Goal: Information Seeking & Learning: Learn about a topic

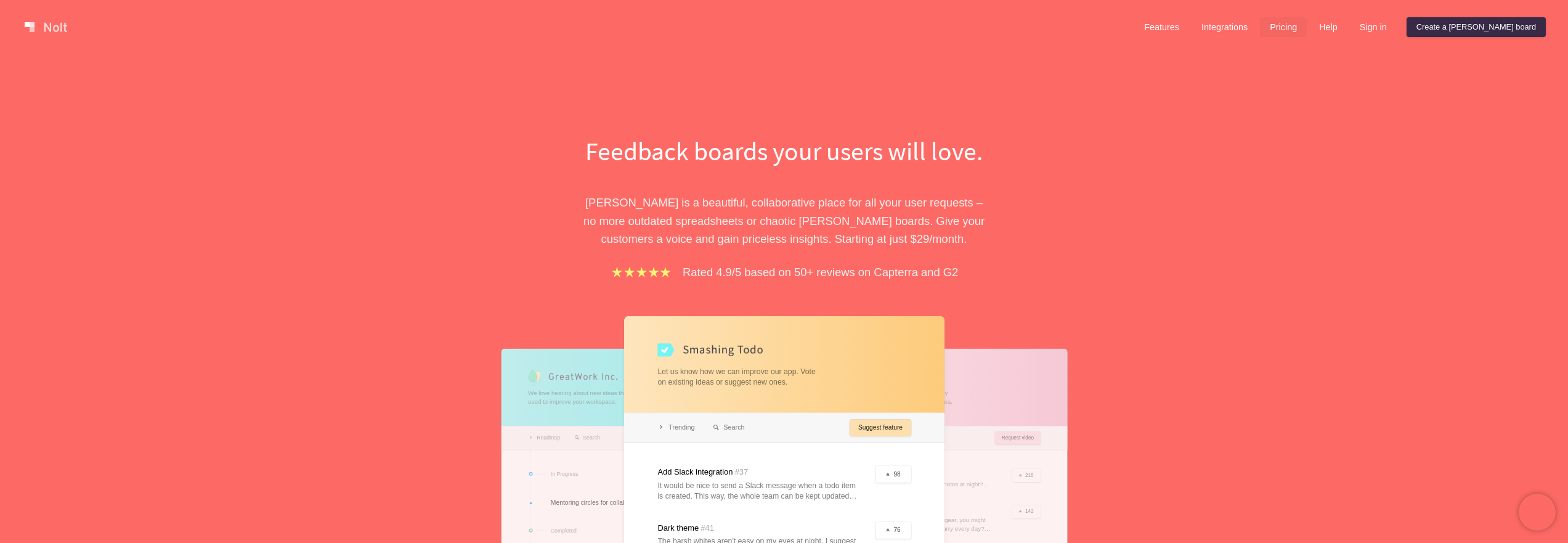
click at [1306, 34] on link "Pricing" at bounding box center [1283, 27] width 47 height 20
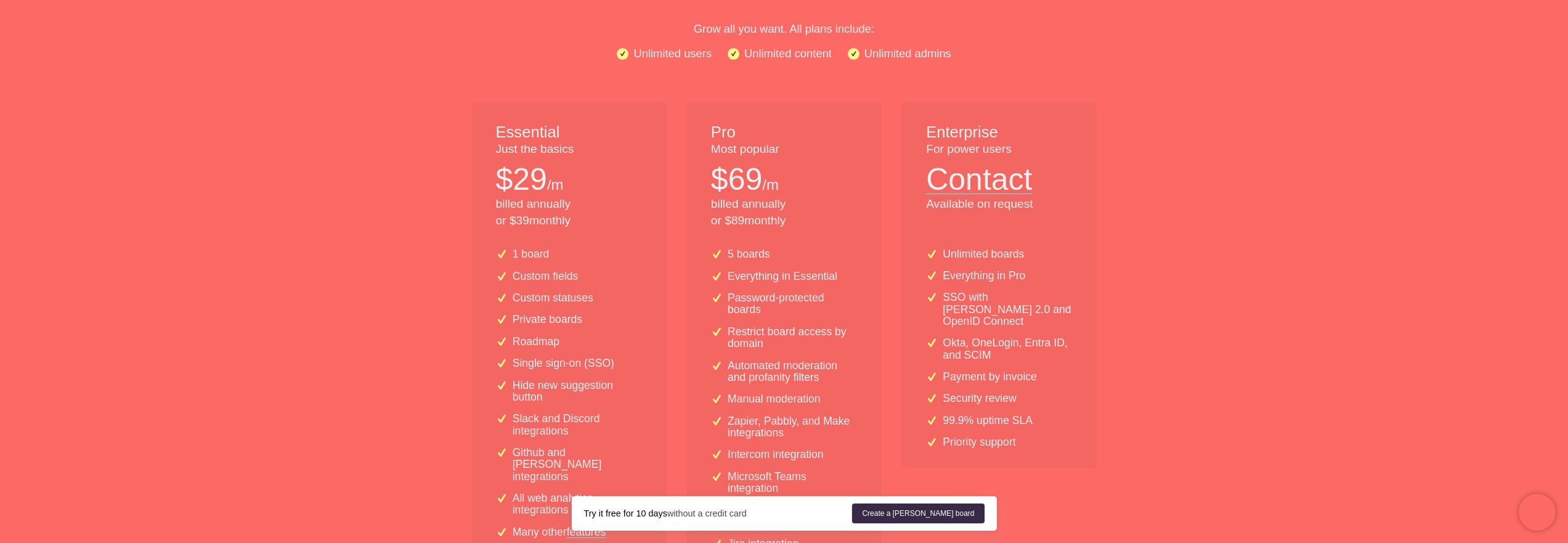
scroll to position [148, 0]
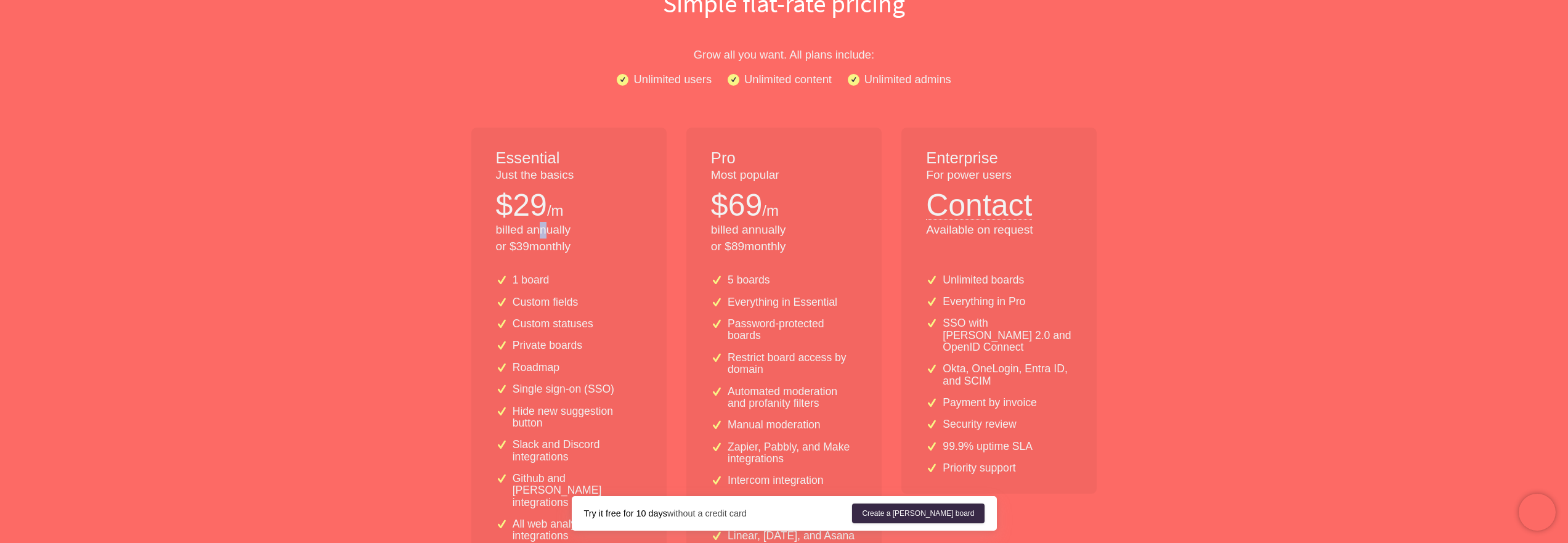
click at [547, 231] on p "billed annually or $ 39 monthly" at bounding box center [569, 238] width 146 height 34
click at [582, 257] on div "Essential Just the basics $ 29 /m billed annually or $ 39 monthly" at bounding box center [569, 196] width 195 height 137
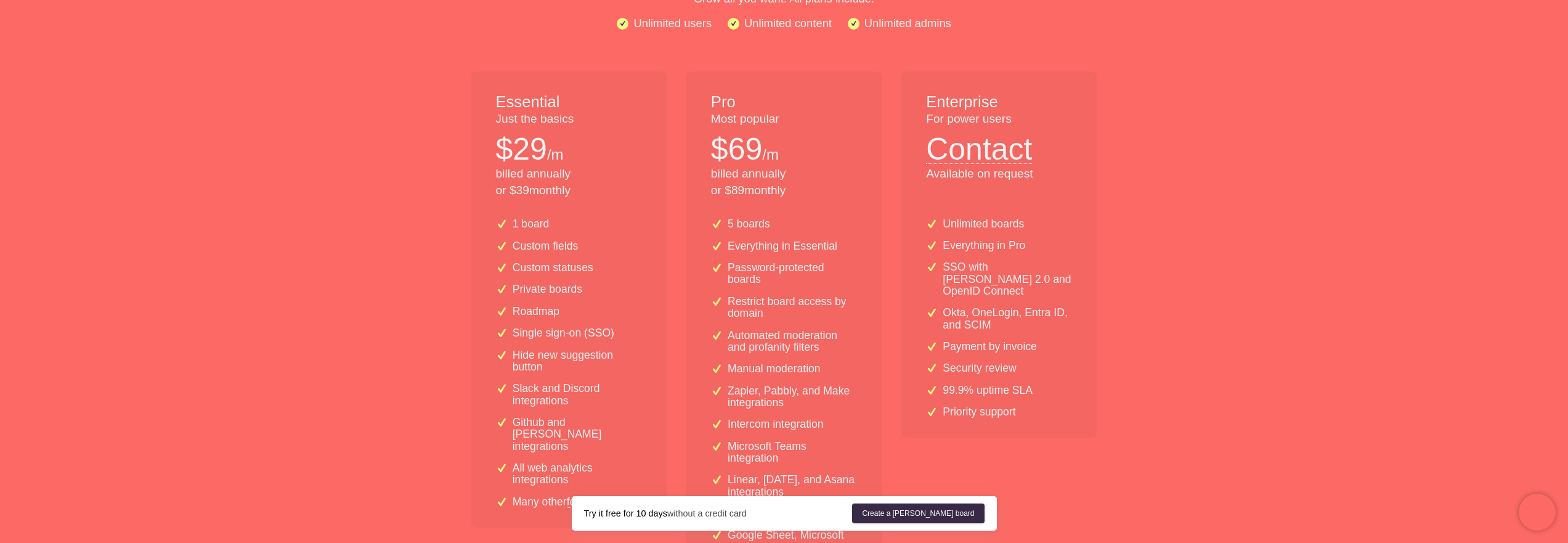
scroll to position [296, 0]
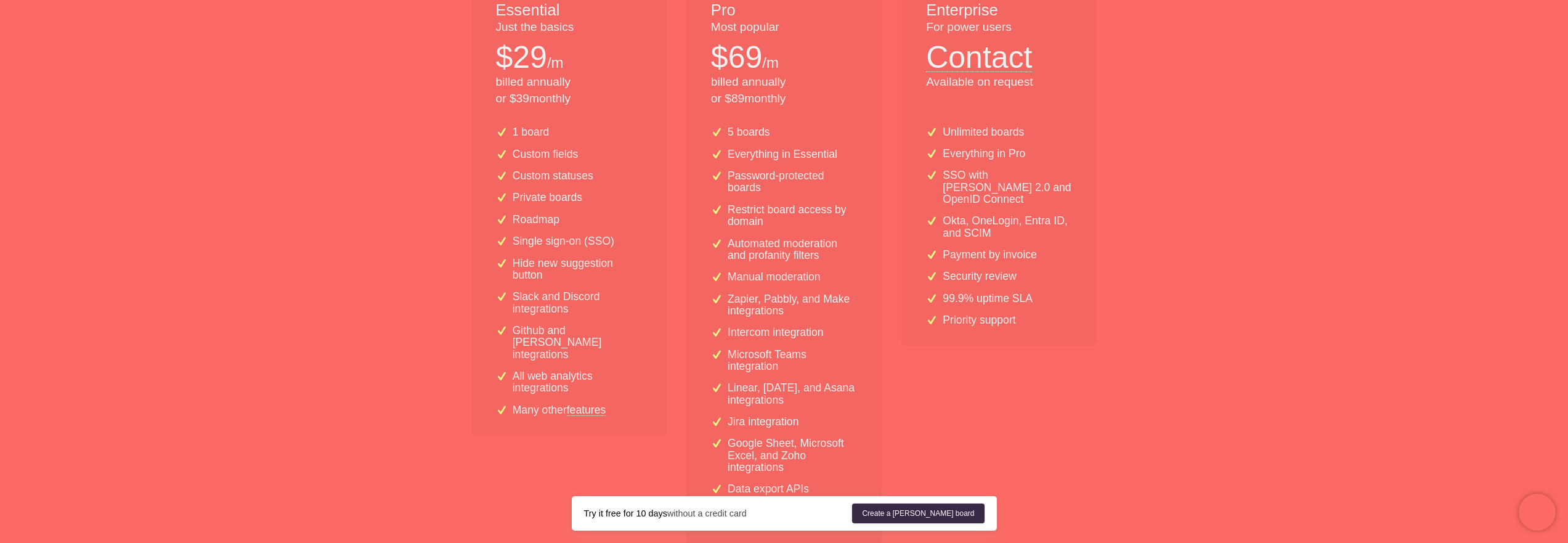
drag, startPoint x: 532, startPoint y: 157, endPoint x: 571, endPoint y: 155, distance: 39.1
click at [577, 153] on p "Custom fields" at bounding box center [545, 155] width 66 height 12
click at [597, 372] on p "All web analytics integrations" at bounding box center [577, 382] width 129 height 24
drag, startPoint x: 584, startPoint y: 372, endPoint x: 545, endPoint y: 348, distance: 45.8
click at [545, 348] on div "1 board Custom fields Custom statuses Private boards Roadmap Single sign-on (SS…" at bounding box center [569, 276] width 195 height 319
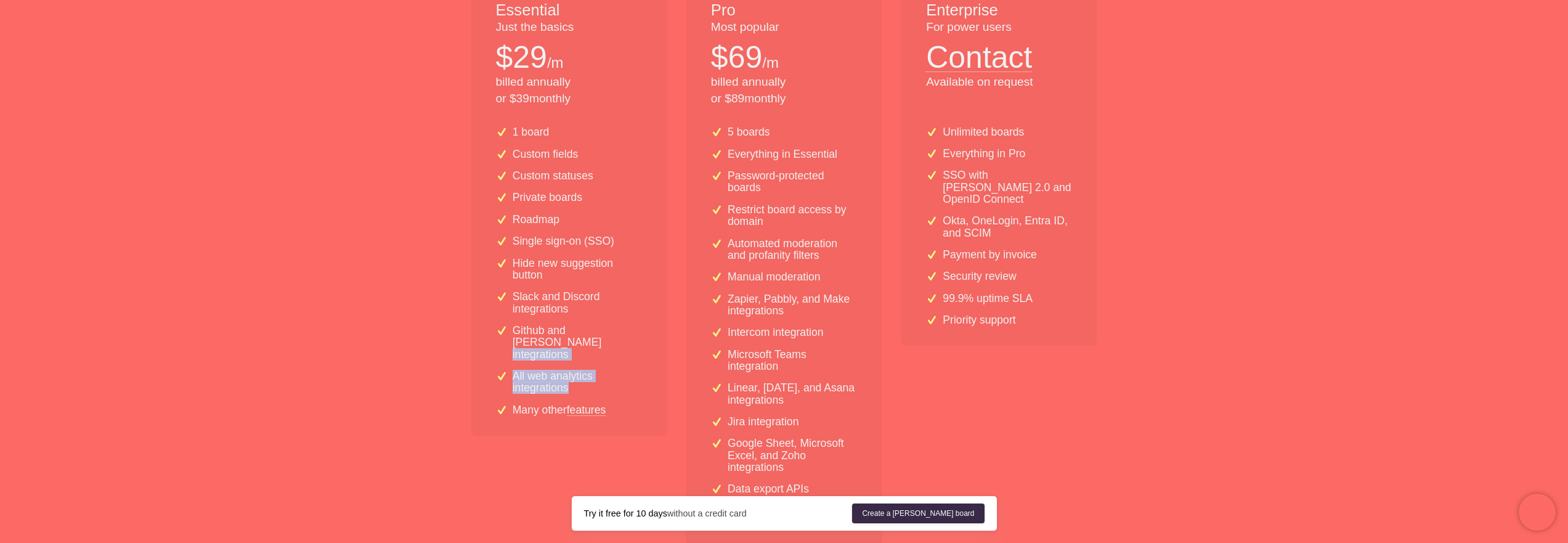
click at [545, 348] on div "1 board Custom fields Custom statuses Private boards Roadmap Single sign-on (SS…" at bounding box center [569, 276] width 195 height 319
click at [488, 268] on div "1 board Custom fields Custom statuses Private boards Roadmap Single sign-on (SS…" at bounding box center [569, 276] width 195 height 319
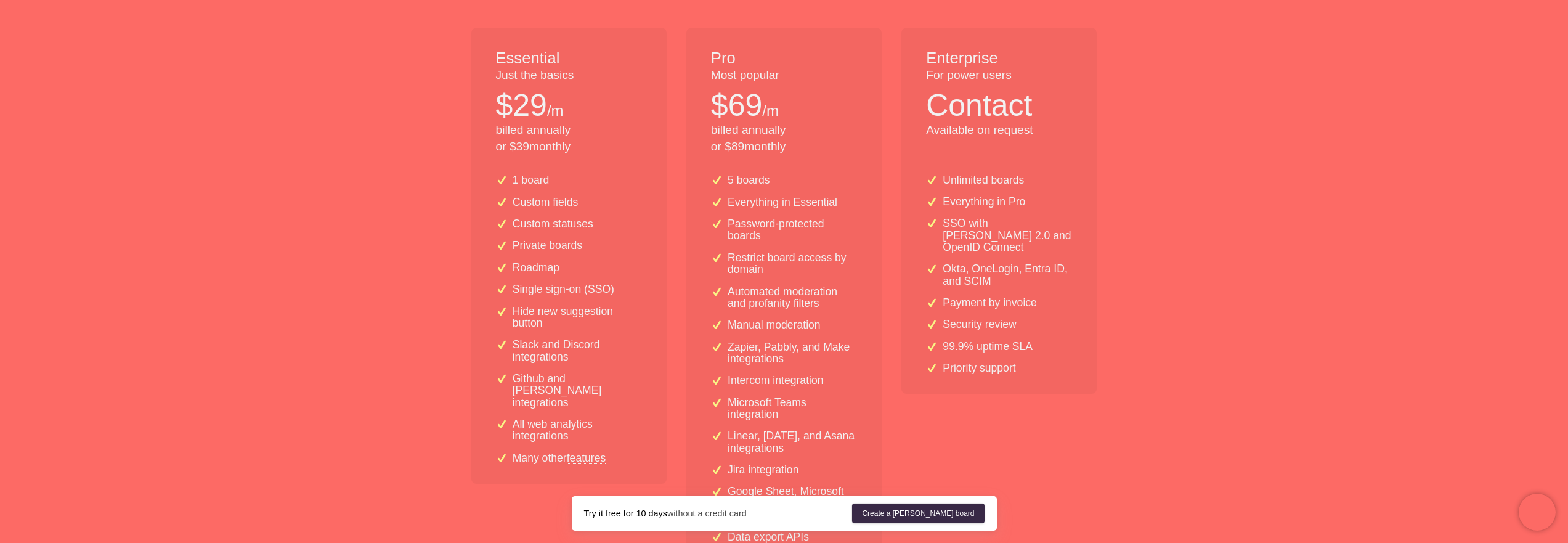
scroll to position [222, 0]
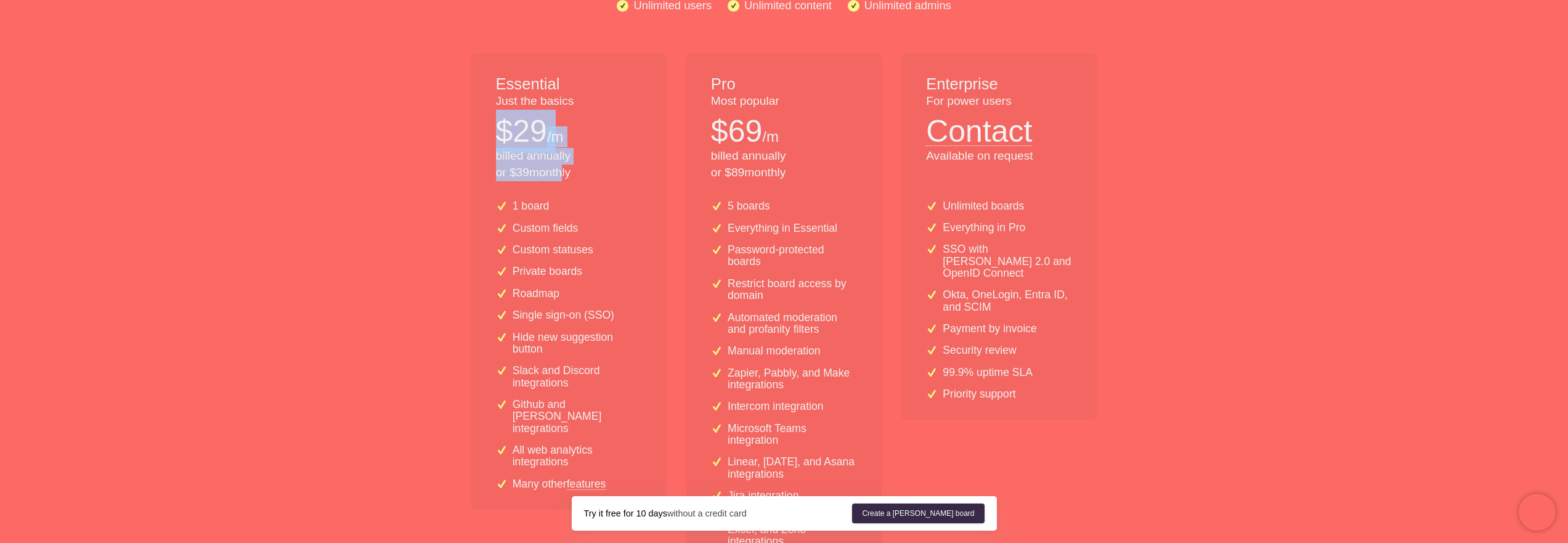
drag, startPoint x: 501, startPoint y: 127, endPoint x: 563, endPoint y: 167, distance: 73.8
click at [563, 167] on div "Essential Just the basics $ 29 /m billed annually or $ 39 monthly" at bounding box center [569, 122] width 195 height 137
click at [563, 167] on p "billed annually or $ 39 monthly" at bounding box center [569, 165] width 146 height 34
drag, startPoint x: 575, startPoint y: 197, endPoint x: 488, endPoint y: 127, distance: 111.7
click at [488, 127] on div "Essential Just the basics $ 29 /m billed annually or $ 39 monthly 1 board Custo…" at bounding box center [569, 338] width 195 height 569
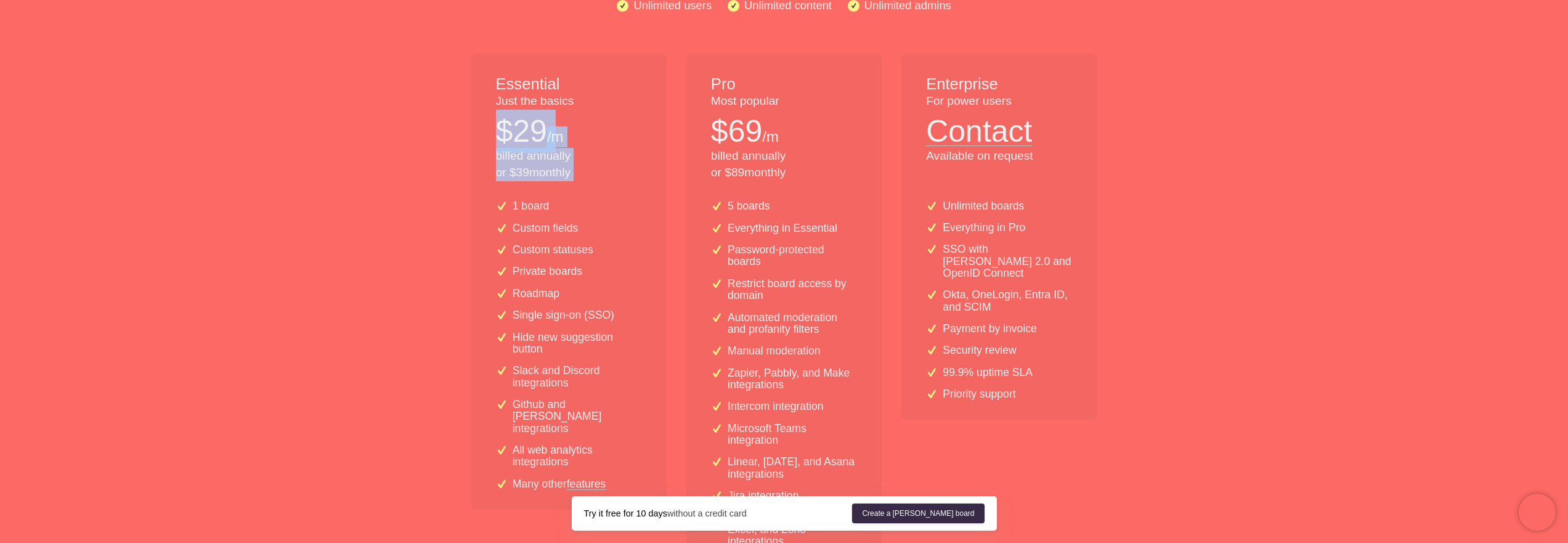
click at [490, 125] on div "Essential Just the basics $ 29 /m billed annually or $ 39 monthly" at bounding box center [569, 122] width 195 height 137
drag, startPoint x: 511, startPoint y: 93, endPoint x: 585, endPoint y: 99, distance: 74.2
click at [585, 99] on div "Essential Just the basics $ 29 /m billed annually or $ 39 monthly" at bounding box center [569, 122] width 195 height 137
click at [585, 99] on p "Just the basics" at bounding box center [569, 101] width 146 height 17
drag, startPoint x: 587, startPoint y: 100, endPoint x: 503, endPoint y: 101, distance: 84.0
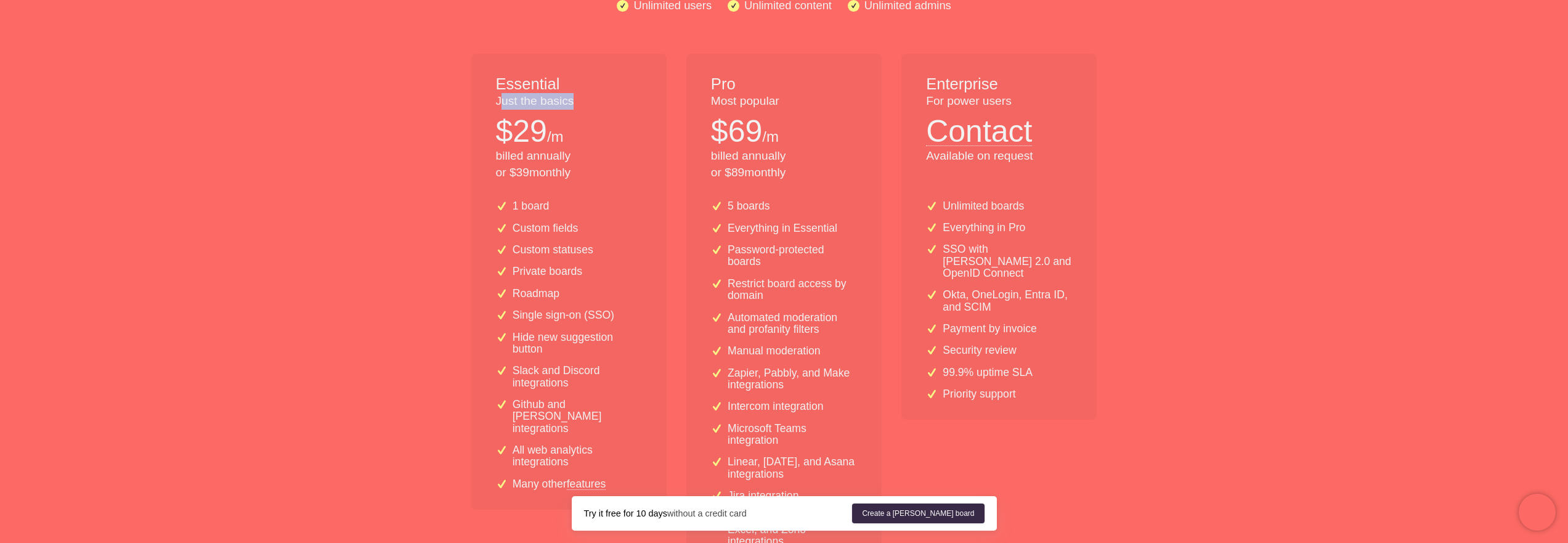
click at [503, 101] on p "Just the basics" at bounding box center [569, 101] width 146 height 17
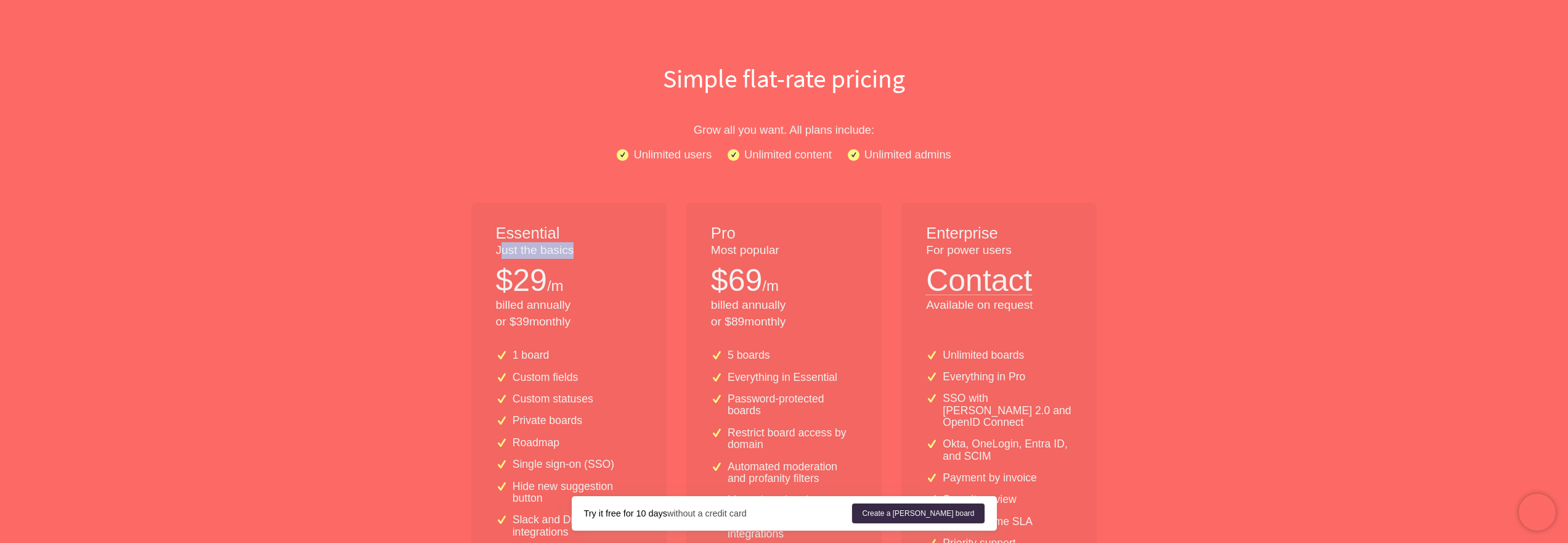
scroll to position [148, 0]
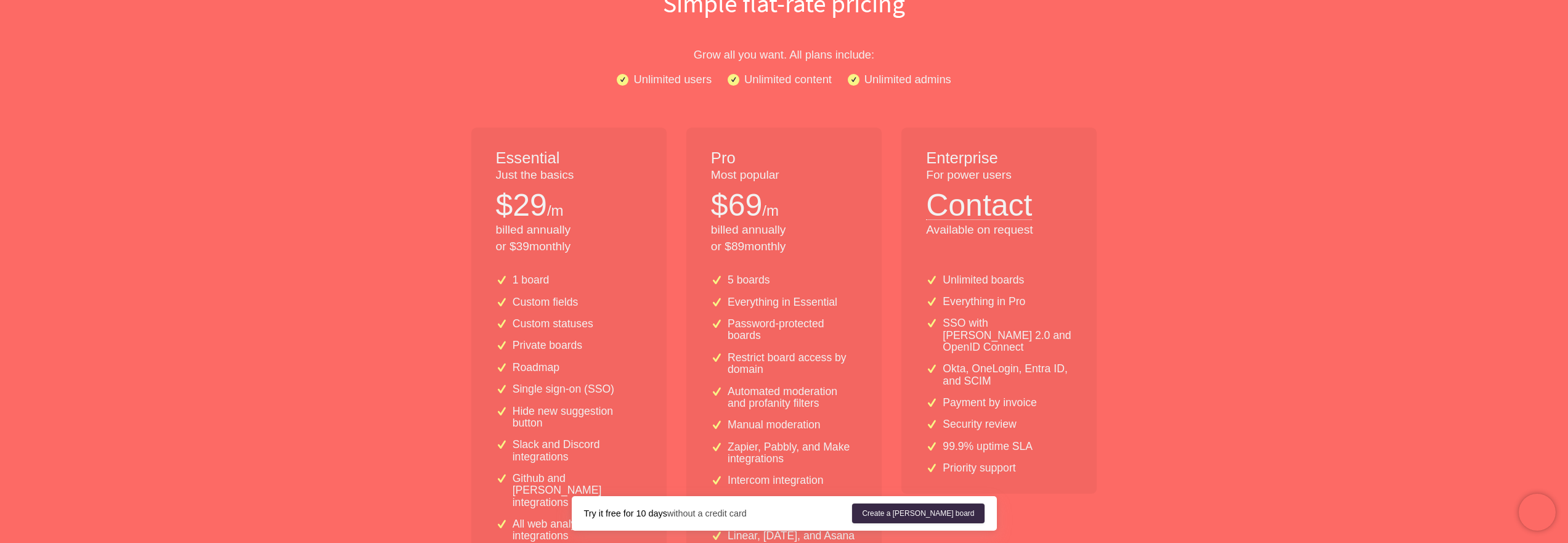
click at [996, 297] on p "Everything in Pro" at bounding box center [983, 302] width 82 height 12
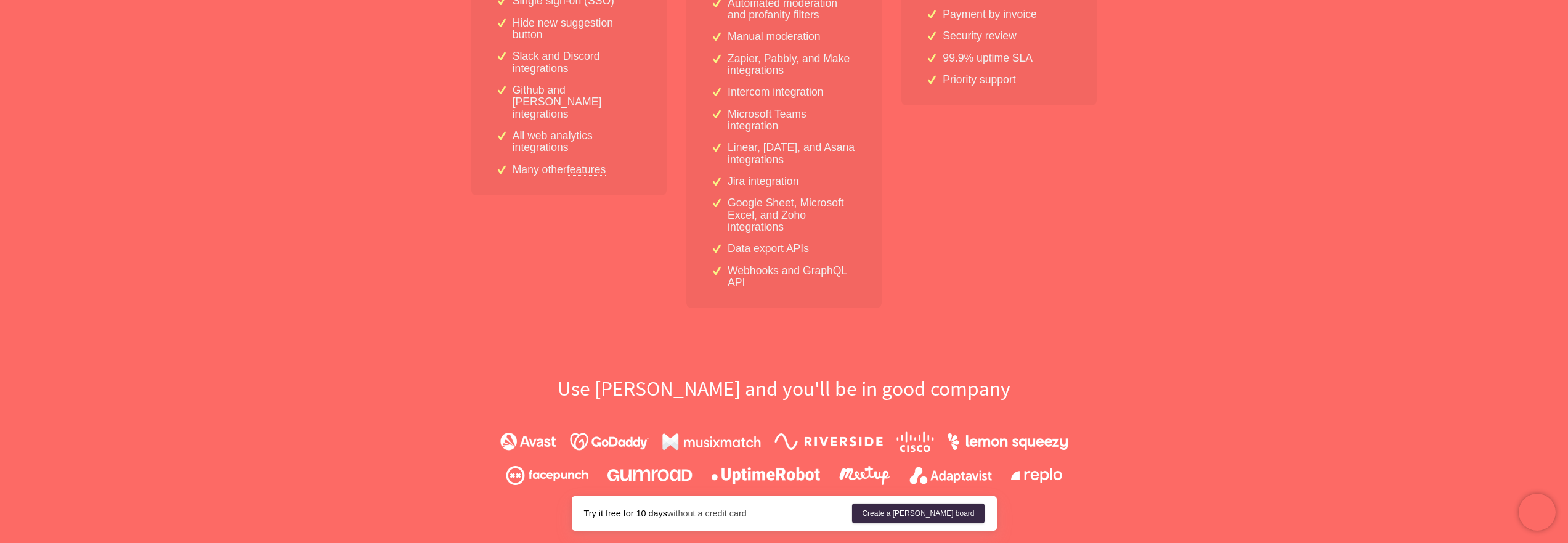
scroll to position [665, 0]
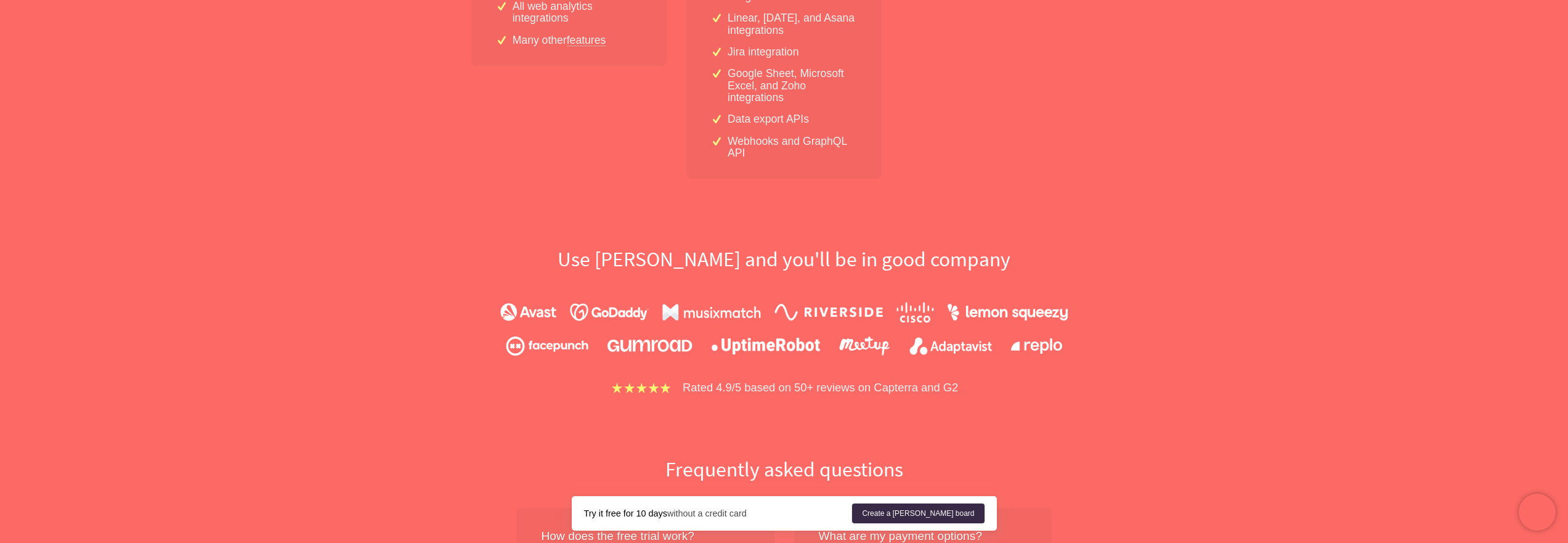
click at [1238, 147] on div "Features Integrations Pricing Help Sign in Create a [PERSON_NAME] board Menu Si…" at bounding box center [784, 358] width 1568 height 2047
click at [1422, 142] on div "Features Integrations Pricing Help Sign in Create a [PERSON_NAME] board Menu Si…" at bounding box center [784, 358] width 1568 height 2047
